Goal: Navigation & Orientation: Find specific page/section

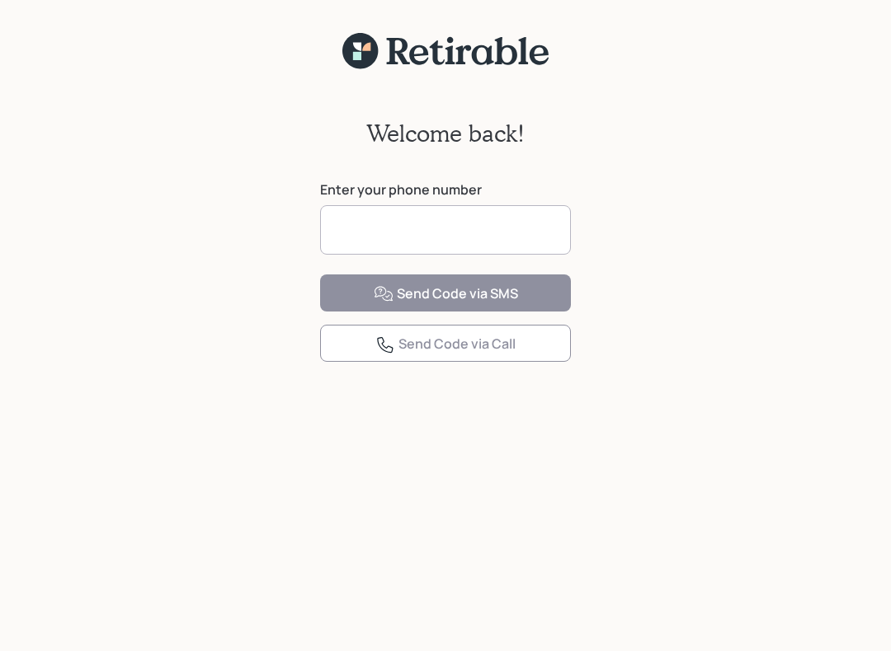
click at [492, 236] on input at bounding box center [445, 229] width 251 height 49
type input "**********"
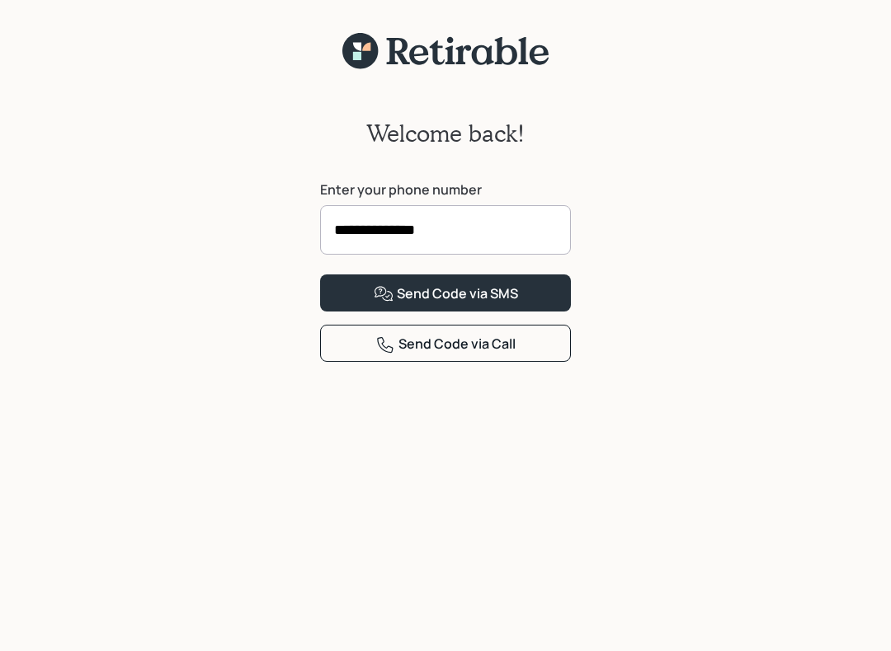
click at [391, 304] on icon at bounding box center [384, 294] width 20 height 20
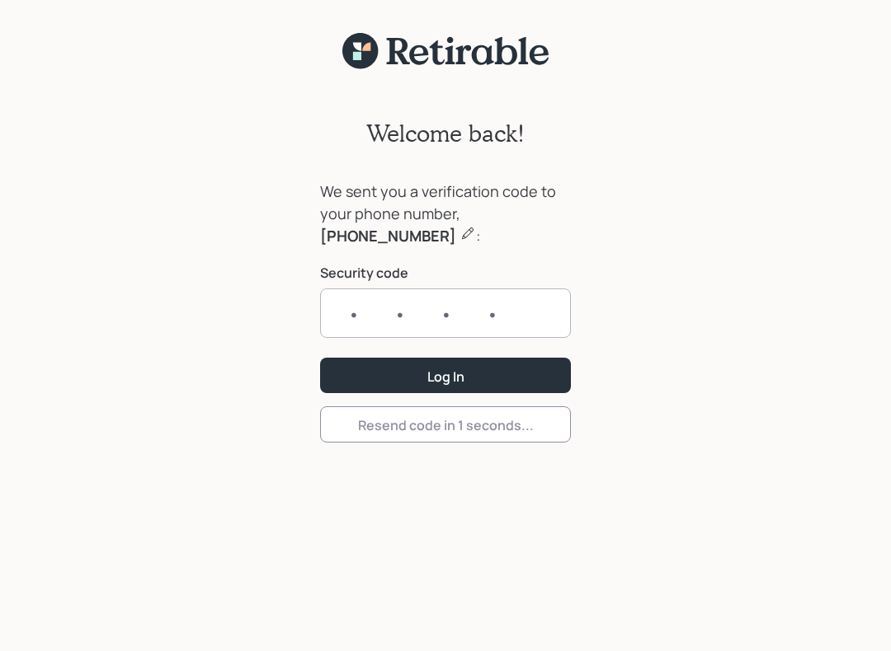
click at [346, 312] on input "text" at bounding box center [445, 313] width 251 height 49
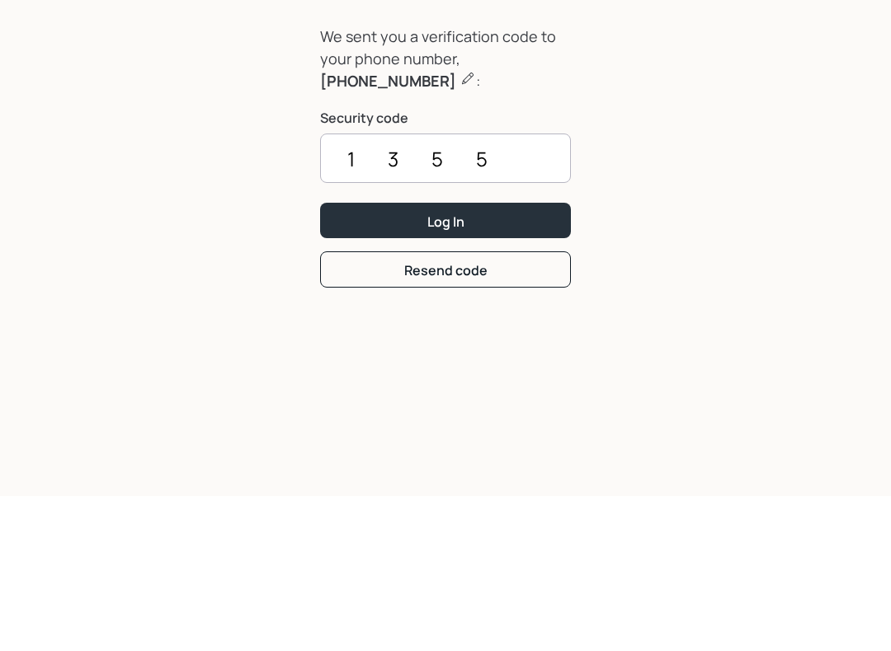
type input "1355"
click at [416, 358] on button "Log In" at bounding box center [445, 375] width 251 height 35
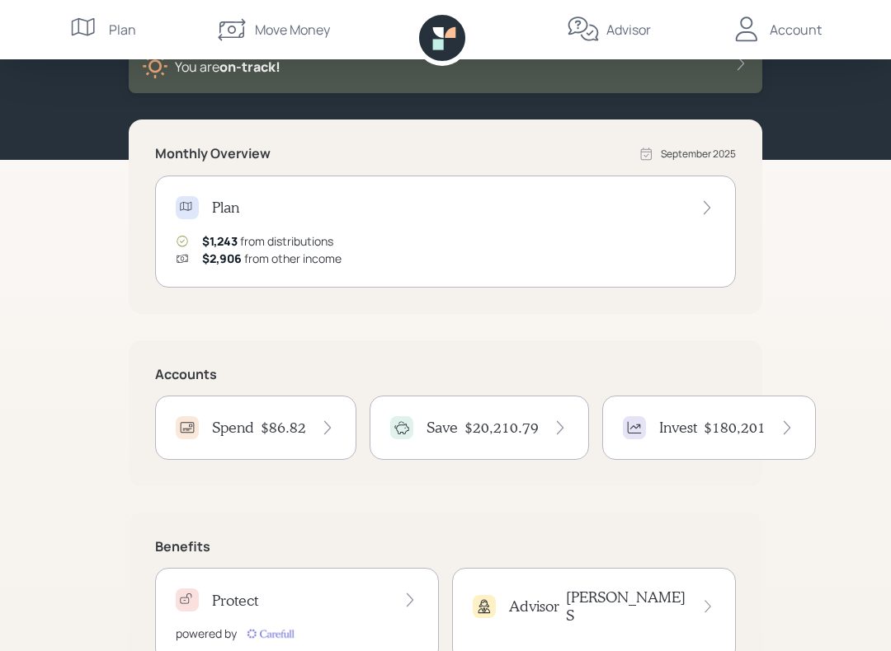
scroll to position [113, 0]
click at [797, 47] on div "Account" at bounding box center [776, 29] width 92 height 59
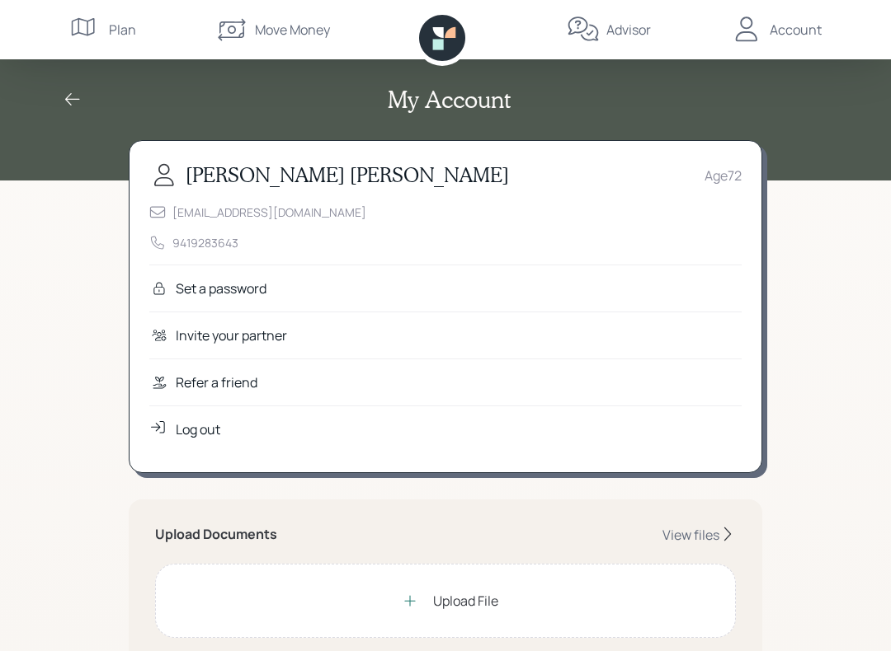
click at [613, 46] on div "Advisor" at bounding box center [608, 29] width 84 height 59
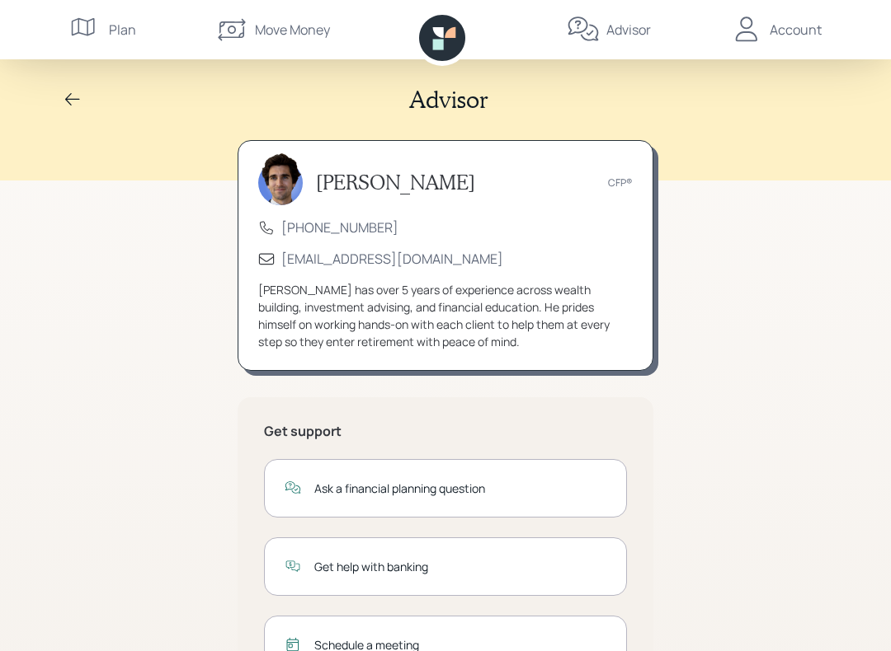
click at [252, 33] on div "Move Money" at bounding box center [272, 29] width 115 height 59
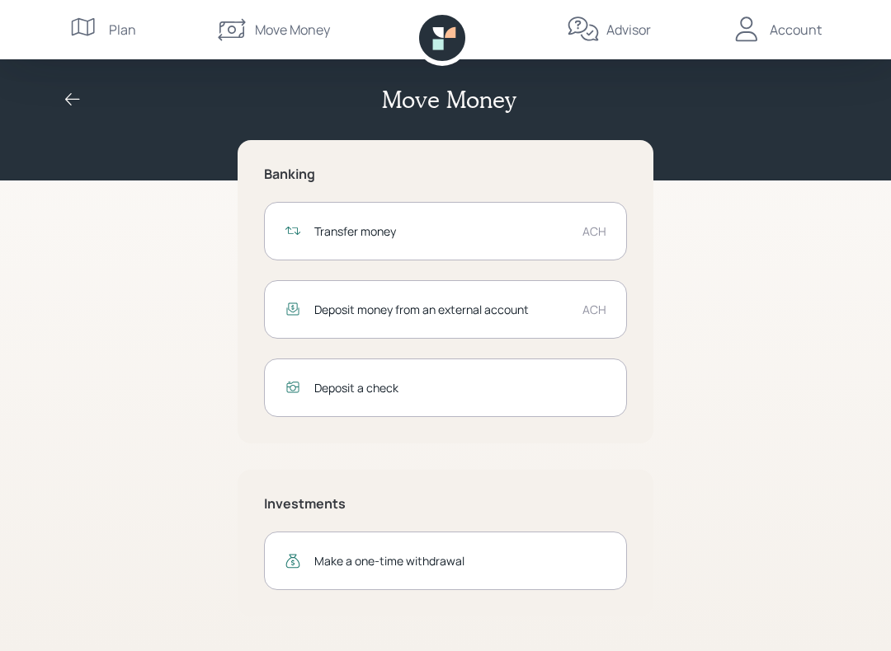
click at [102, 54] on div "Plan" at bounding box center [102, 29] width 67 height 59
